Goal: Find specific page/section: Find specific page/section

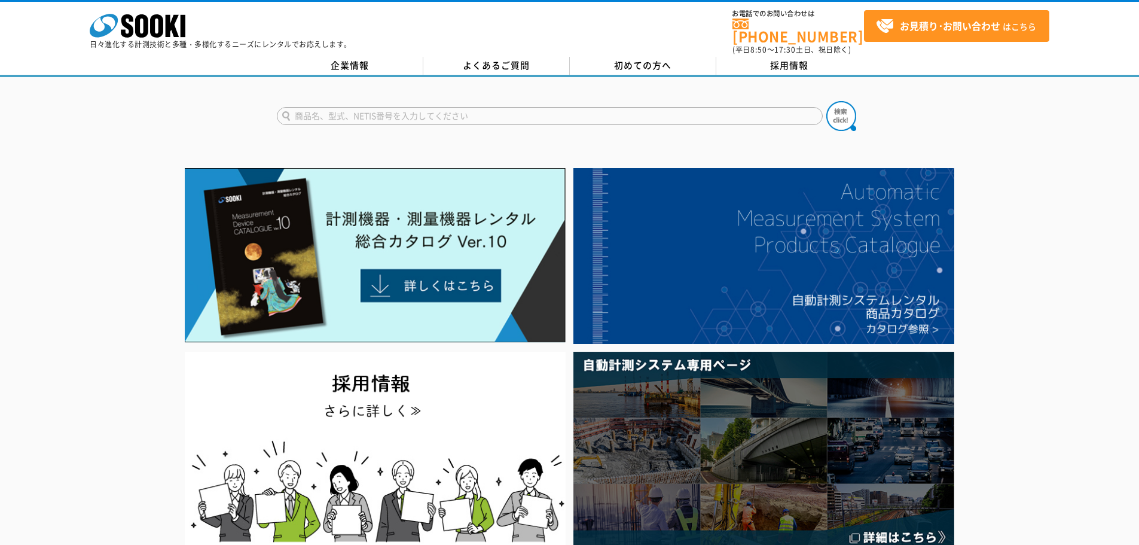
click at [529, 112] on input "text" at bounding box center [550, 116] width 546 height 18
type input "3058"
click at [839, 108] on img at bounding box center [841, 116] width 30 height 30
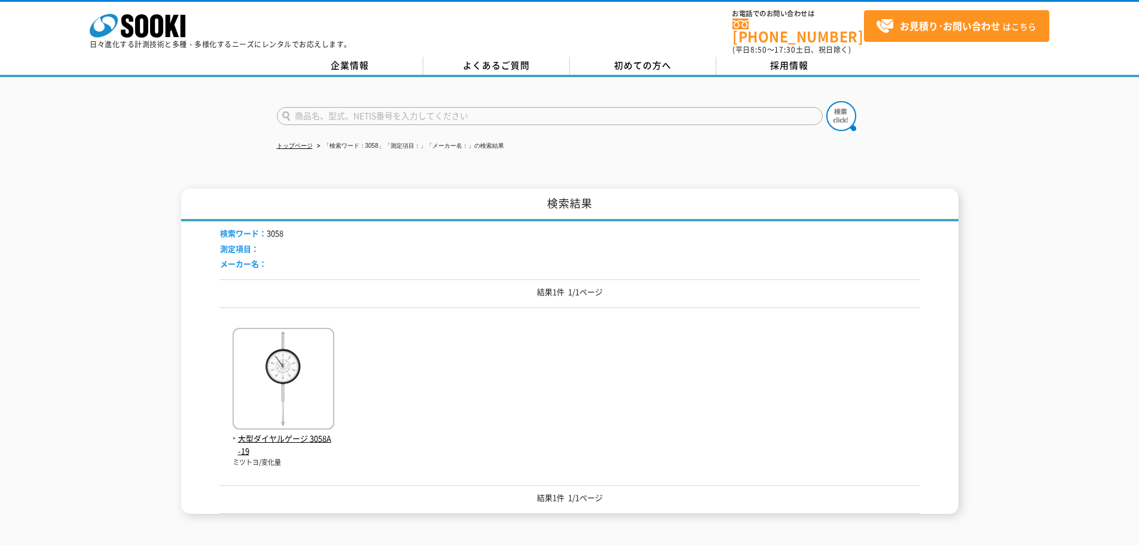
click at [329, 108] on input "text" at bounding box center [550, 116] width 546 height 18
type input "2"
type input "商品名、型式、NETIS番号を入力してください"
click at [371, 110] on input "text" at bounding box center [550, 116] width 546 height 18
type input "2046"
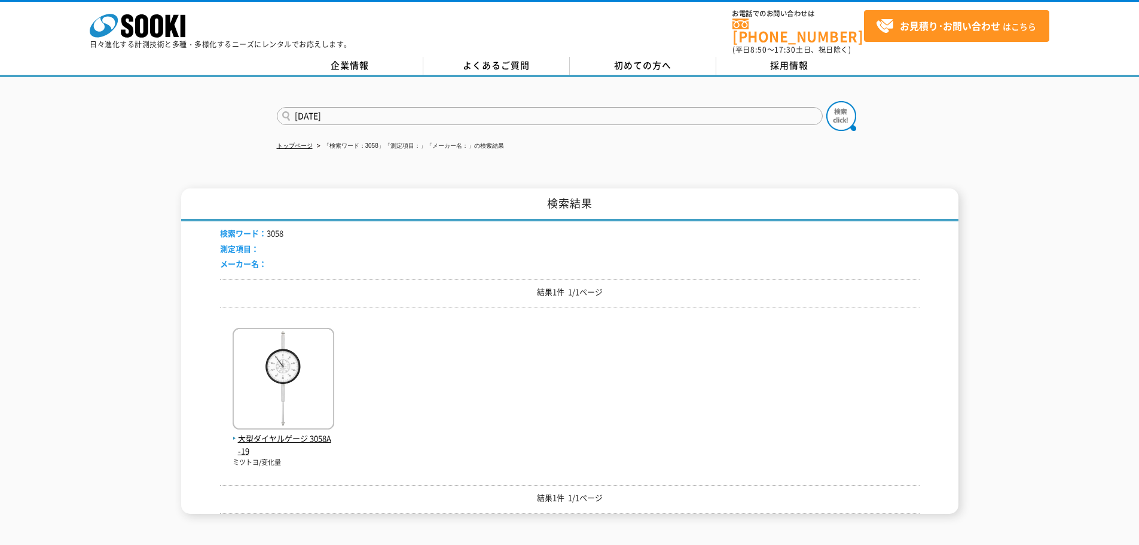
click at [826, 101] on button at bounding box center [841, 116] width 30 height 30
